Goal: Navigation & Orientation: Find specific page/section

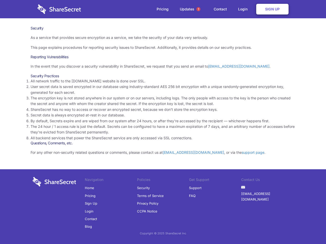
click at [163, 122] on li "By default, Secrets expire and are wiped from our system after 24 hours, or aft…" at bounding box center [163, 121] width 265 height 6
click at [198, 9] on span "1" at bounding box center [198, 9] width 4 height 4
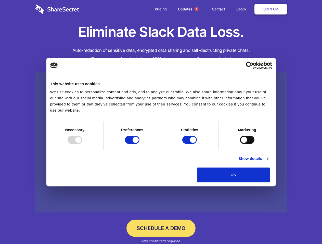
click at [82, 144] on div at bounding box center [74, 140] width 15 height 8
click at [139, 144] on input "Preferences" at bounding box center [132, 140] width 15 height 8
checkbox input "false"
click at [190, 144] on input "Statistics" at bounding box center [189, 140] width 15 height 8
checkbox input "false"
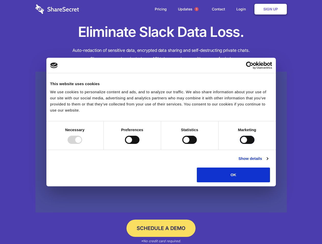
click at [240, 144] on input "Marketing" at bounding box center [247, 140] width 15 height 8
checkbox input "true"
click at [268, 162] on link "Show details" at bounding box center [253, 159] width 30 height 6
click at [0, 0] on li "Necessary 7 Necessary cookies help make a website usable by enabling basic func…" at bounding box center [0, 0] width 0 height 0
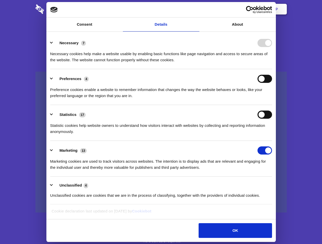
click at [196, 9] on span "1" at bounding box center [196, 9] width 4 height 4
